Goal: Use online tool/utility: Utilize a website feature to perform a specific function

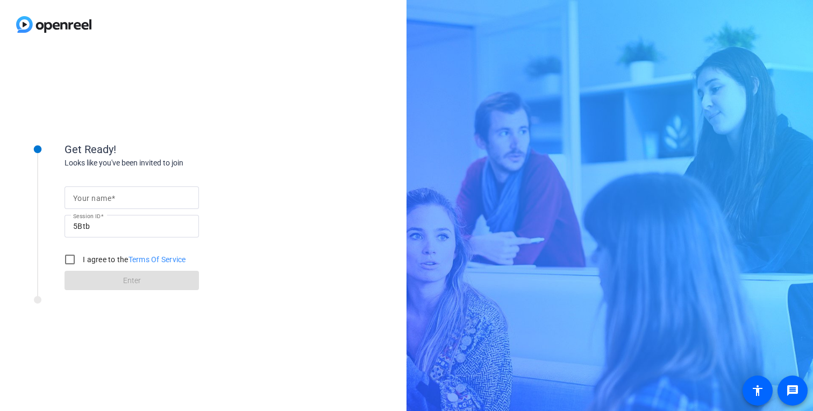
click at [91, 202] on mat-label "Your name" at bounding box center [92, 198] width 38 height 9
click at [91, 202] on input "Your name" at bounding box center [131, 197] width 117 height 13
type input "[PERSON_NAME]"
click at [68, 260] on input "I agree to the Terms Of Service" at bounding box center [70, 260] width 22 height 22
checkbox input "true"
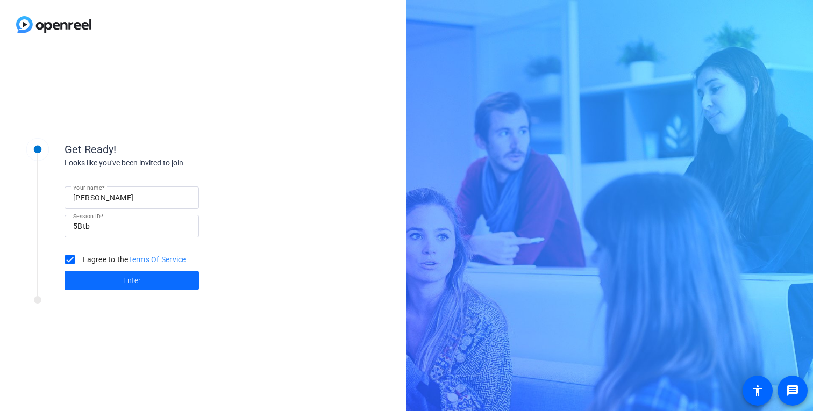
click at [106, 284] on span at bounding box center [132, 281] width 134 height 26
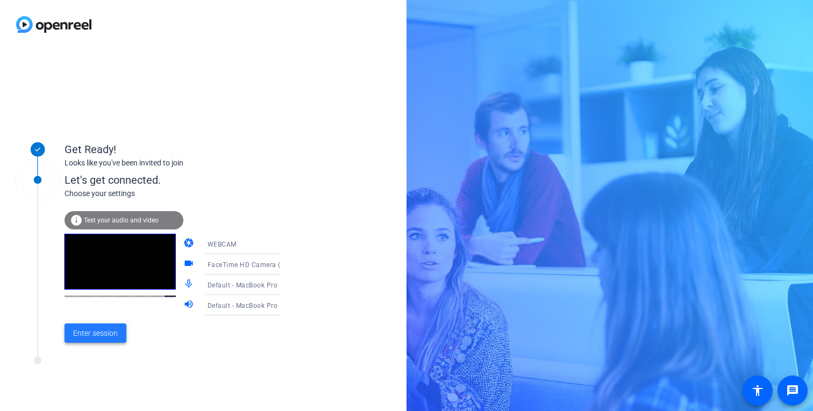
click at [97, 330] on span "Enter session" at bounding box center [95, 333] width 45 height 11
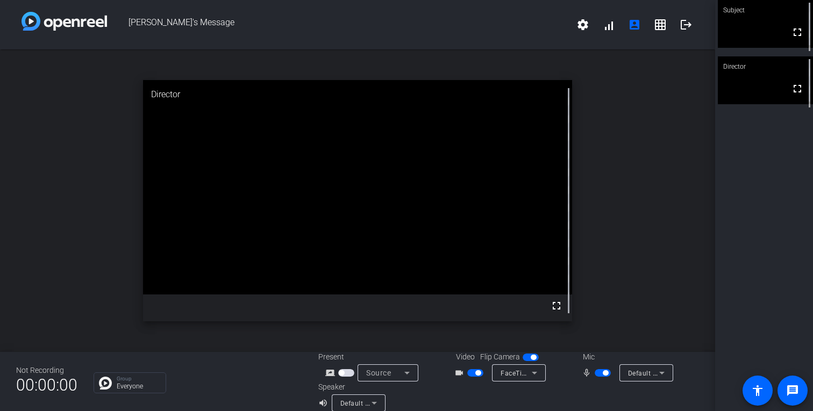
click at [648, 159] on div "open_in_new Director fullscreen" at bounding box center [357, 200] width 715 height 303
click at [409, 374] on icon at bounding box center [406, 373] width 13 height 13
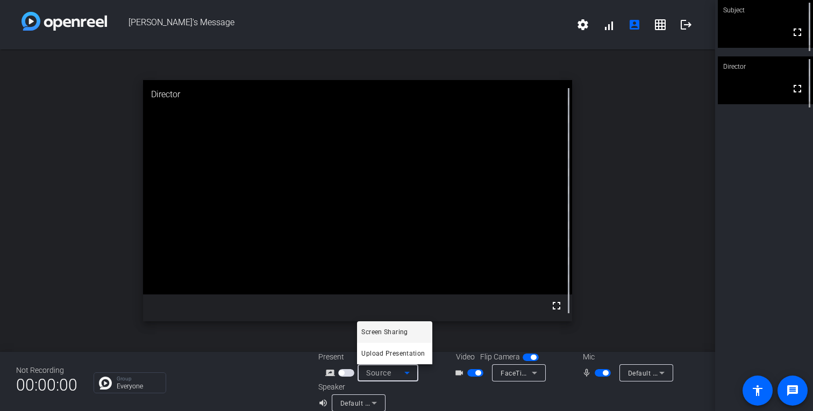
click at [434, 383] on div at bounding box center [406, 205] width 813 height 411
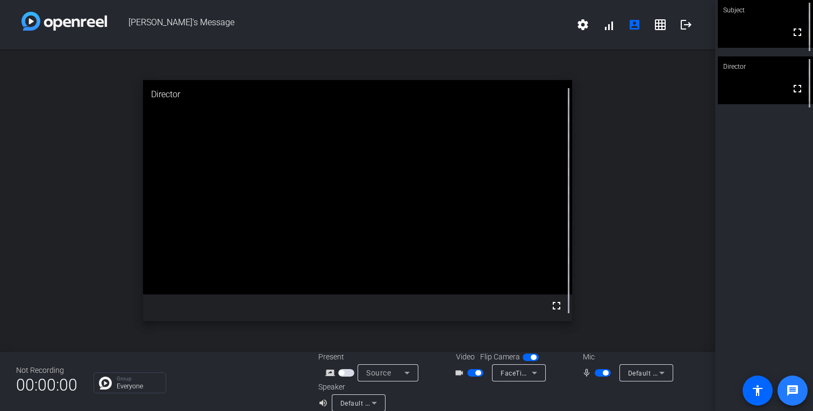
click at [789, 383] on mat-icon "message" at bounding box center [792, 390] width 13 height 13
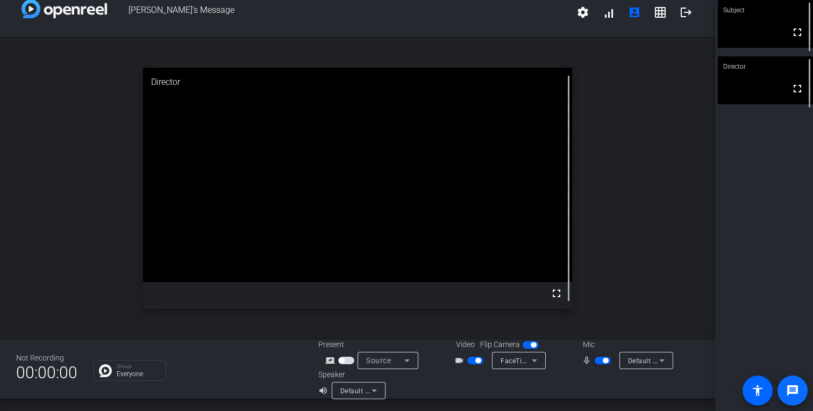
click at [792, 383] on mat-icon "message" at bounding box center [792, 390] width 13 height 13
click at [130, 369] on p "Group" at bounding box center [139, 366] width 44 height 5
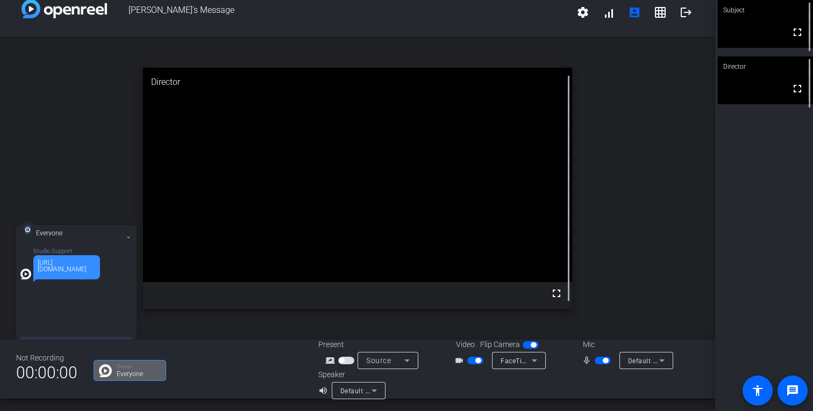
click at [85, 273] on div "[URL][DOMAIN_NAME]" at bounding box center [67, 266] width 58 height 13
drag, startPoint x: 85, startPoint y: 276, endPoint x: 28, endPoint y: 265, distance: 58.0
click at [28, 265] on div "Studio Support [URL][DOMAIN_NAME]" at bounding box center [76, 263] width 112 height 31
copy div "[URL][DOMAIN_NAME]"
click at [129, 238] on icon at bounding box center [128, 237] width 4 height 4
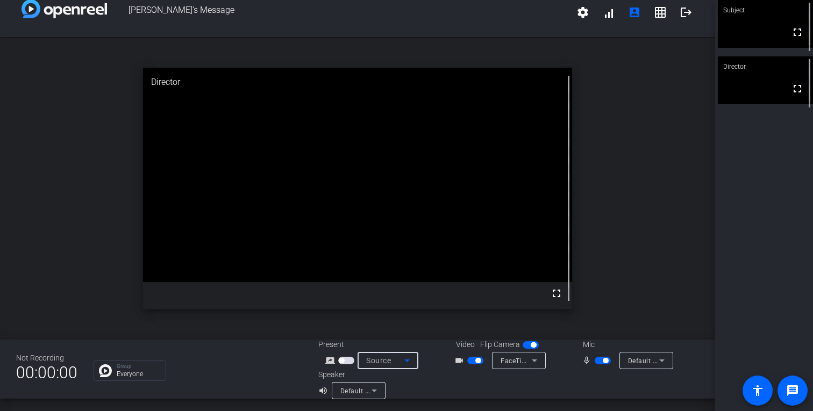
click at [406, 359] on icon at bounding box center [406, 360] width 13 height 13
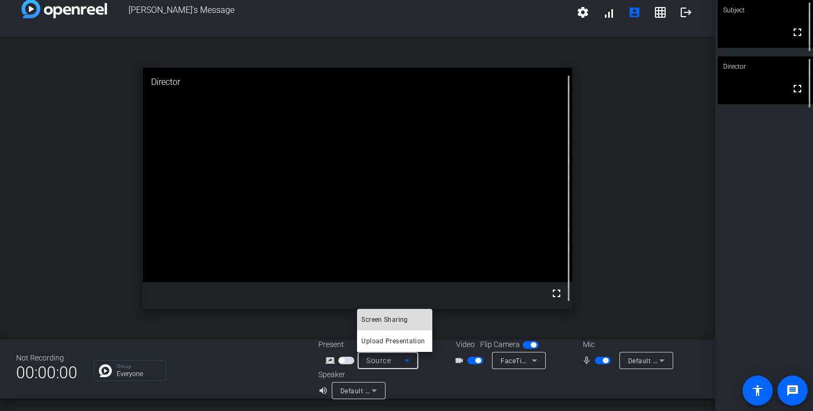
click at [389, 317] on span "Screen Sharing" at bounding box center [384, 319] width 46 height 13
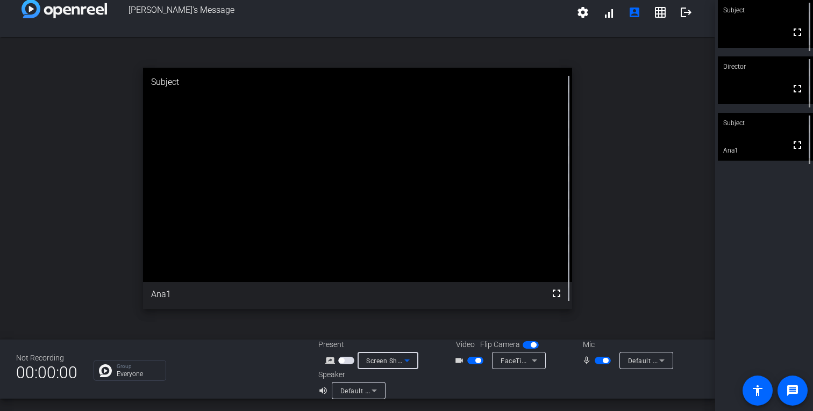
click at [408, 361] on icon at bounding box center [406, 361] width 5 height 3
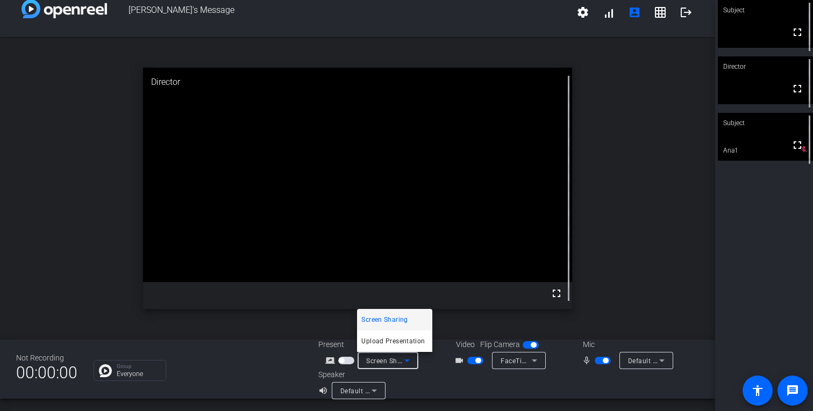
click at [399, 320] on span "Screen Sharing" at bounding box center [384, 319] width 46 height 13
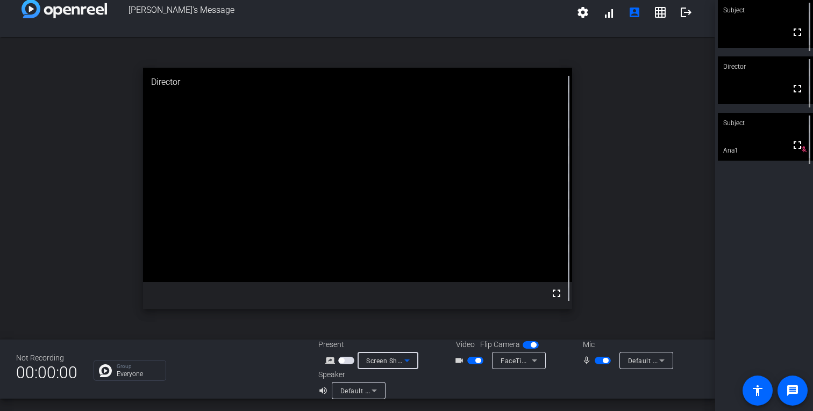
click at [405, 360] on icon at bounding box center [406, 361] width 5 height 3
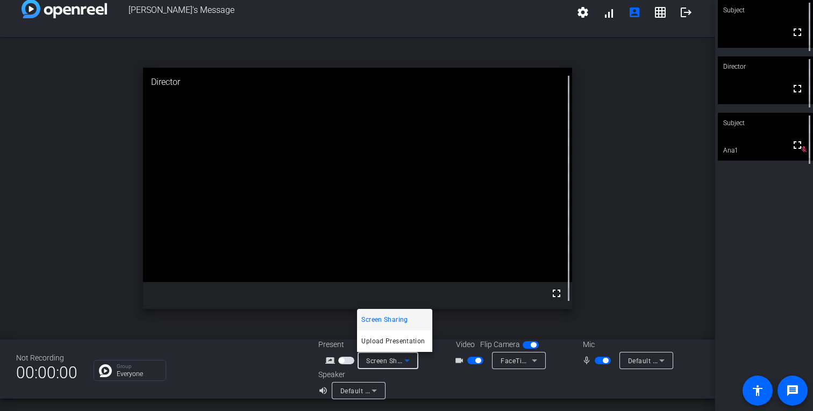
click at [396, 321] on span "Screen Sharing" at bounding box center [384, 319] width 46 height 13
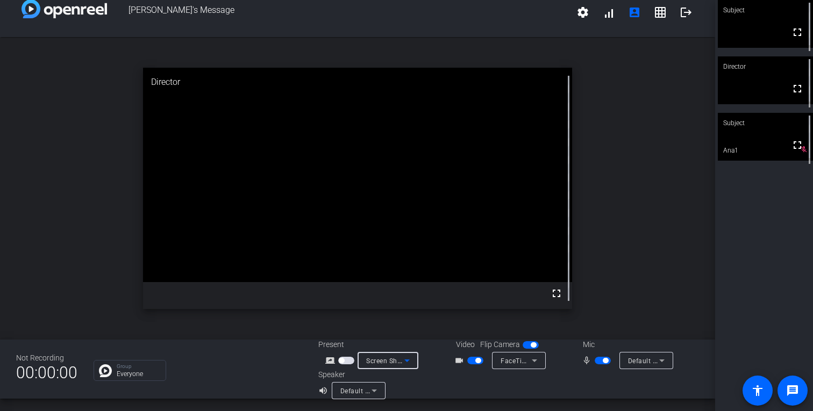
scroll to position [0, 0]
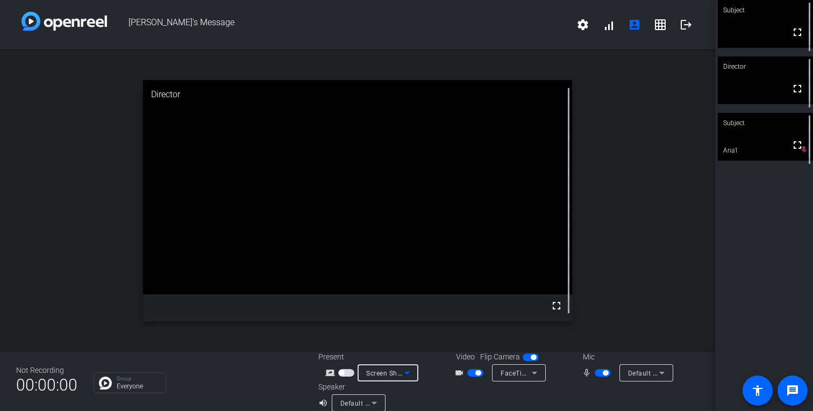
click at [384, 375] on span "Screen Sharing" at bounding box center [389, 373] width 47 height 9
click at [383, 332] on span "Screen Sharing" at bounding box center [384, 332] width 46 height 13
click at [386, 374] on span "Screen Sharing" at bounding box center [389, 373] width 47 height 9
click at [382, 335] on span "Screen Sharing" at bounding box center [384, 332] width 46 height 13
click at [684, 25] on mat-icon "logout" at bounding box center [685, 24] width 13 height 13
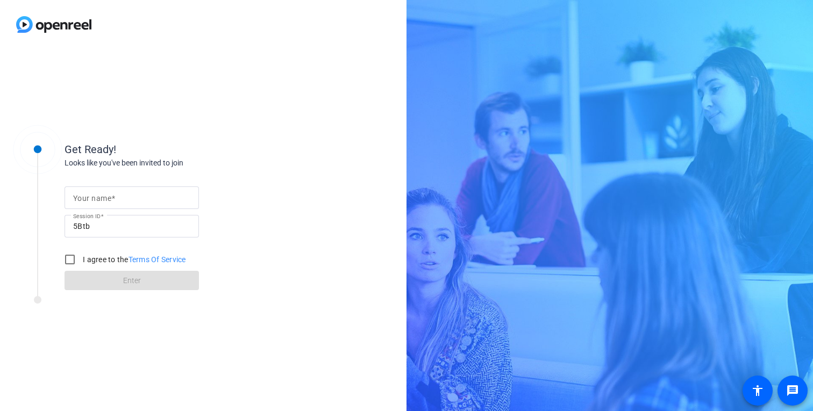
click at [85, 195] on mat-label "Your name" at bounding box center [92, 198] width 38 height 9
click at [85, 195] on input "Your name" at bounding box center [131, 197] width 117 height 13
type input "[PERSON_NAME]"
click at [69, 255] on input "I agree to the Terms Of Service" at bounding box center [70, 260] width 22 height 22
checkbox input "true"
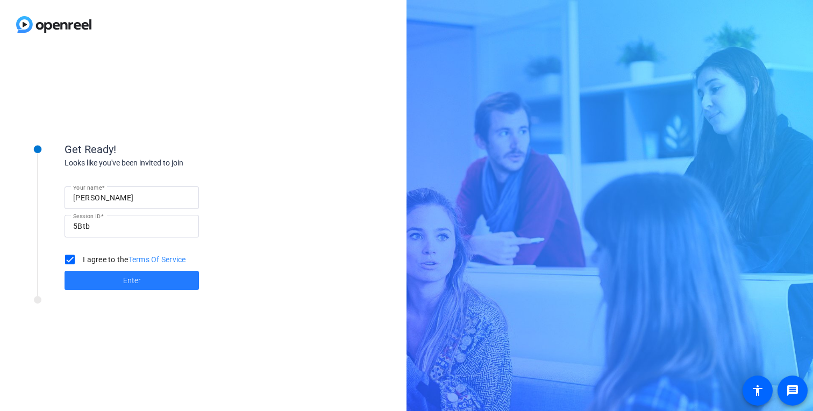
click at [101, 282] on span at bounding box center [132, 281] width 134 height 26
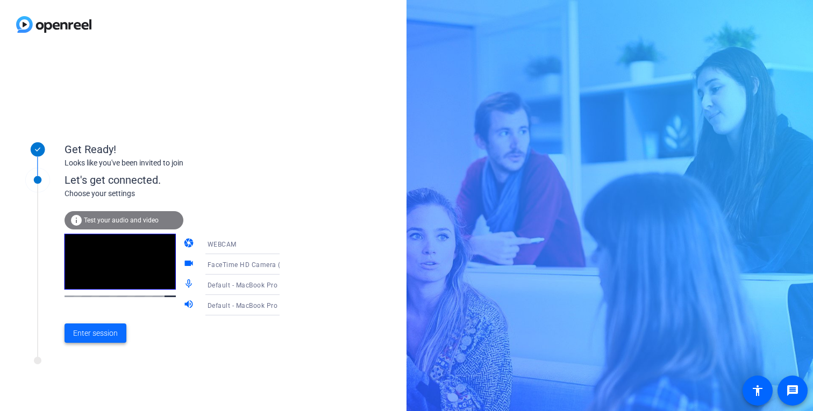
click at [101, 334] on span "Enter session" at bounding box center [95, 333] width 45 height 11
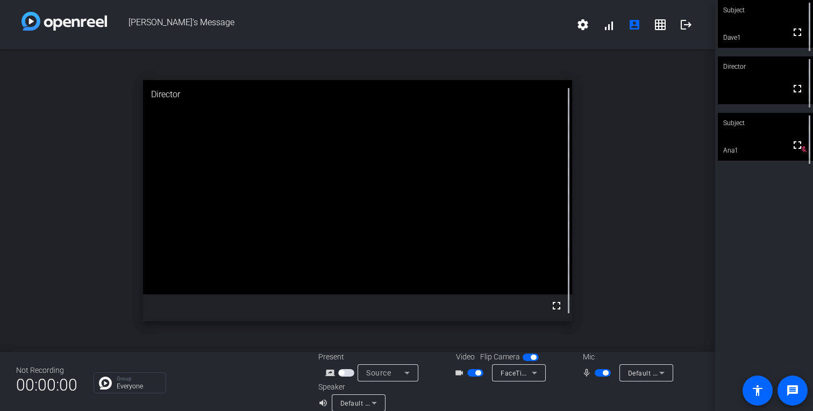
click at [408, 372] on icon at bounding box center [406, 373] width 5 height 3
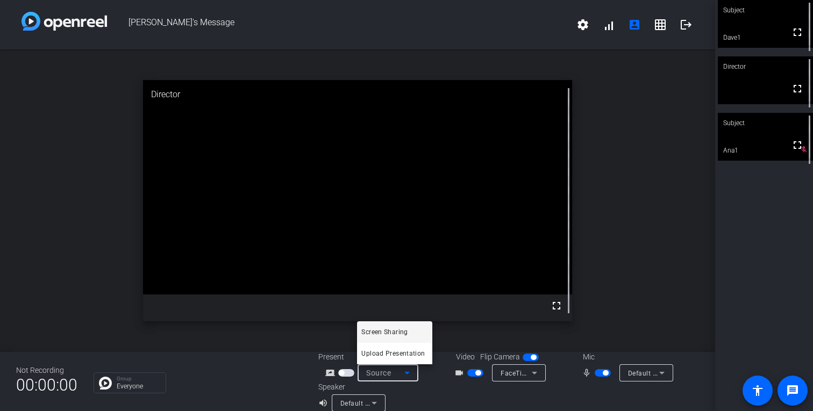
click at [390, 335] on span "Screen Sharing" at bounding box center [384, 332] width 46 height 13
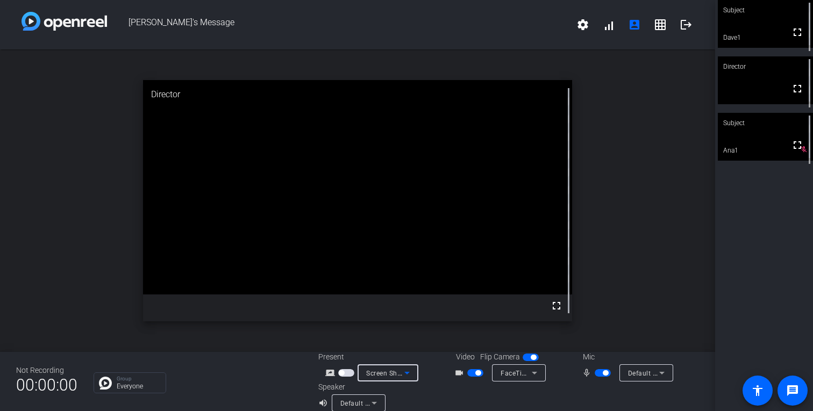
click at [406, 373] on icon at bounding box center [406, 373] width 5 height 3
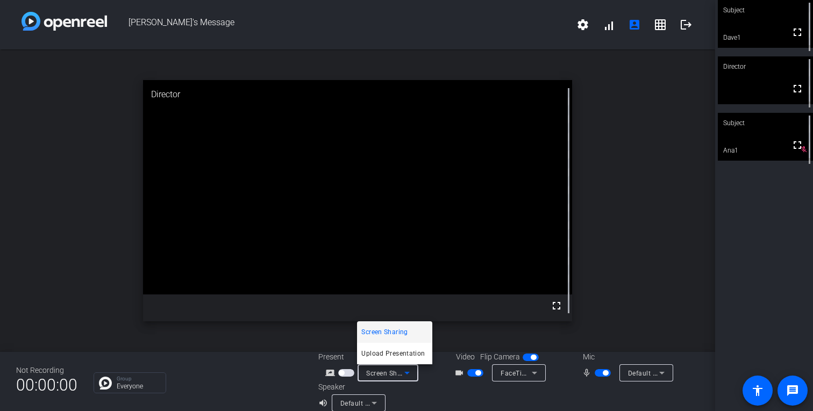
click at [443, 388] on div at bounding box center [406, 205] width 813 height 411
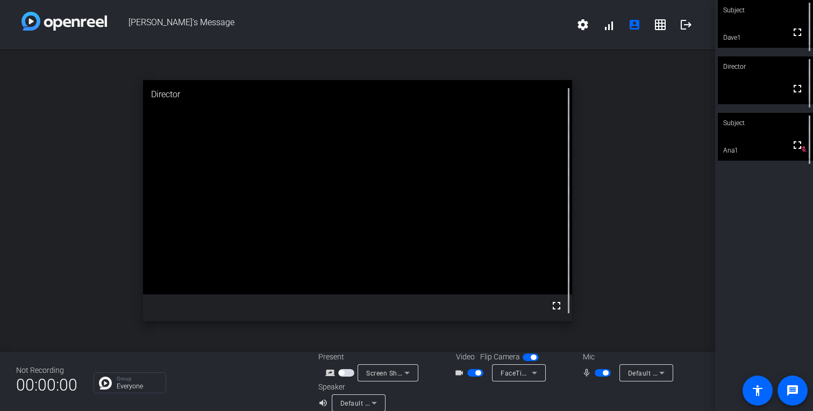
scroll to position [12, 0]
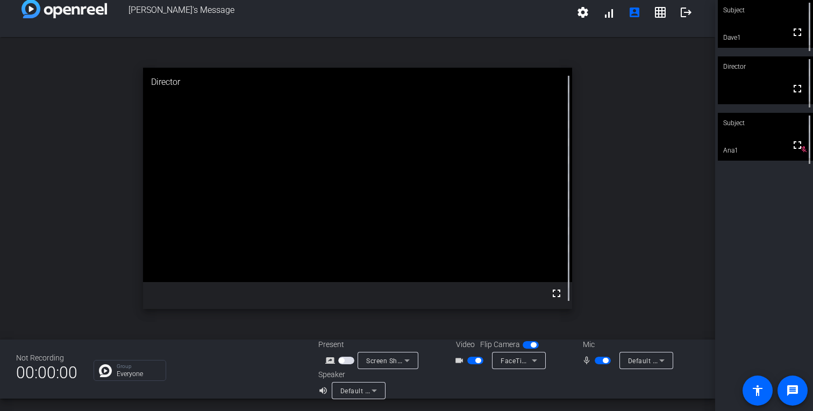
click at [341, 361] on span "button" at bounding box center [341, 360] width 5 height 5
